Goal: Find specific page/section: Find specific page/section

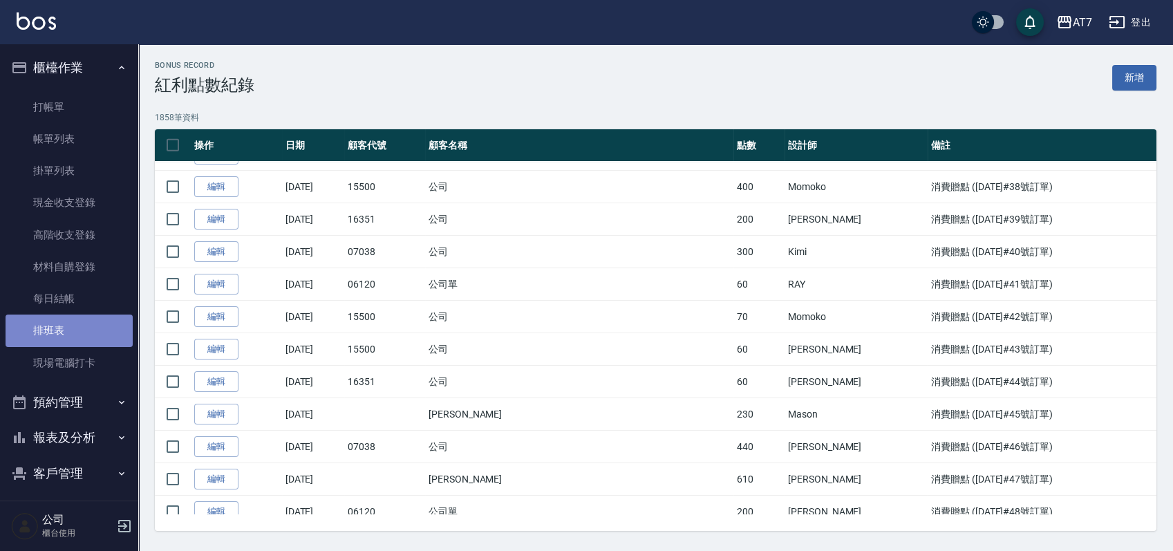
click at [75, 323] on link "排班表" at bounding box center [69, 331] width 127 height 32
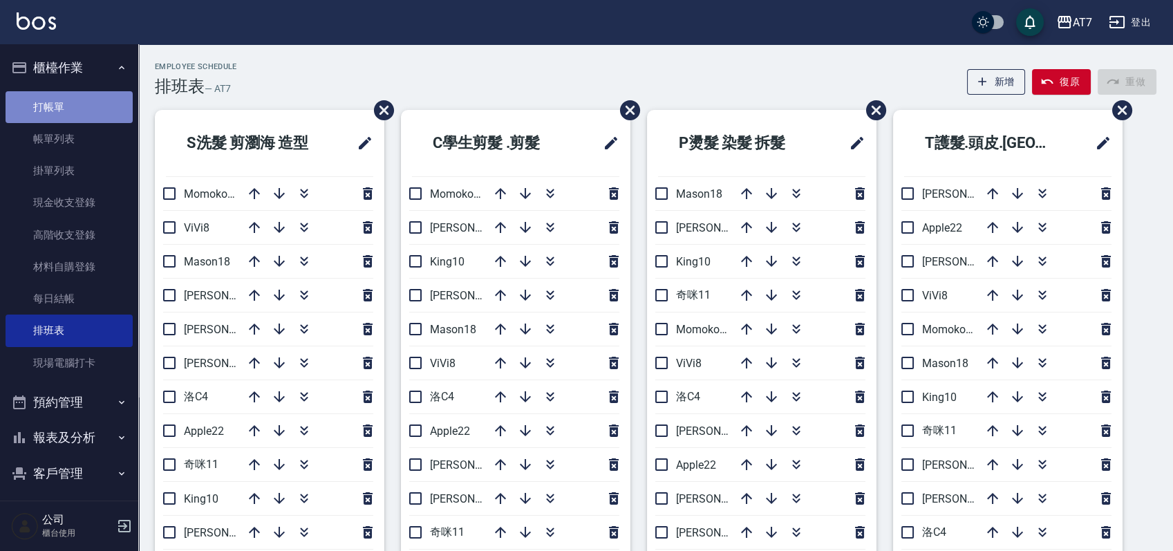
click at [103, 95] on link "打帳單" at bounding box center [69, 107] width 127 height 32
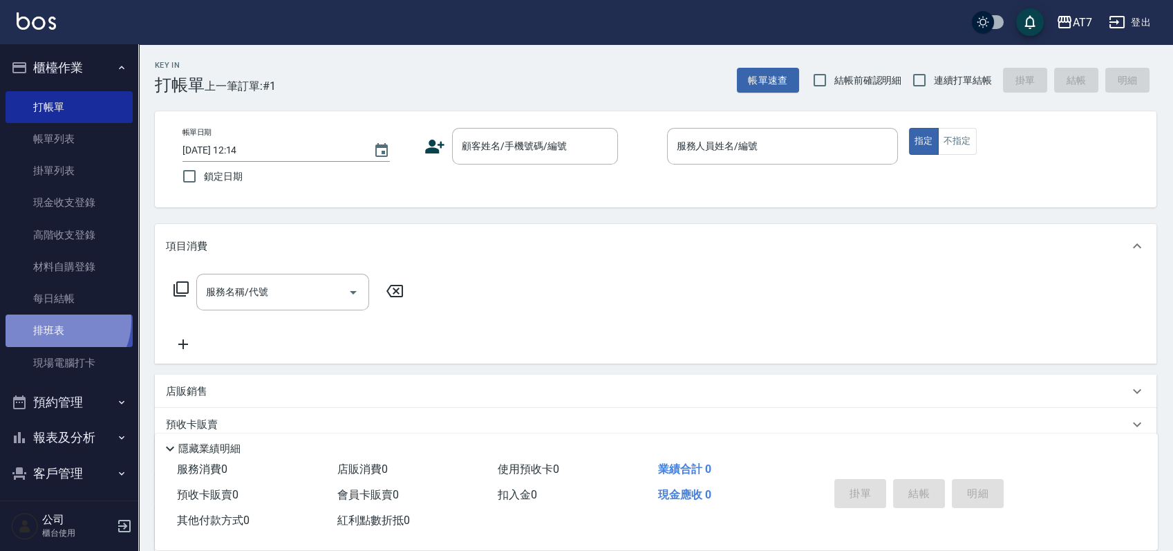
click at [61, 321] on link "排班表" at bounding box center [69, 331] width 127 height 32
